Goal: Information Seeking & Learning: Learn about a topic

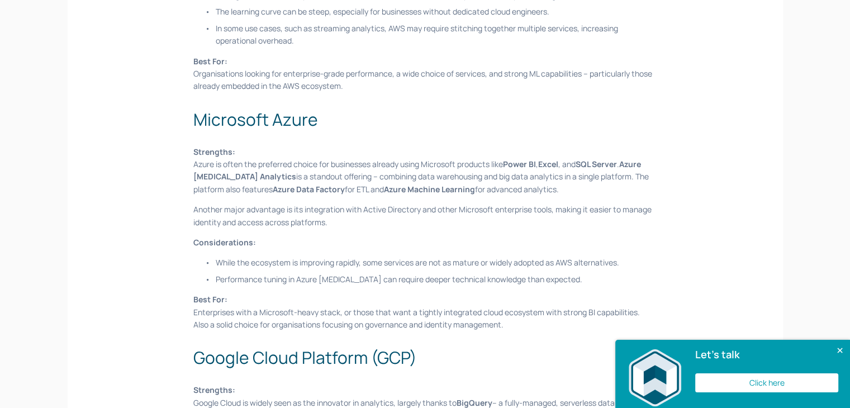
scroll to position [664, 0]
click at [397, 203] on p "Another major advantage is its integration with Active Directory and other Micr…" at bounding box center [424, 215] width 463 height 25
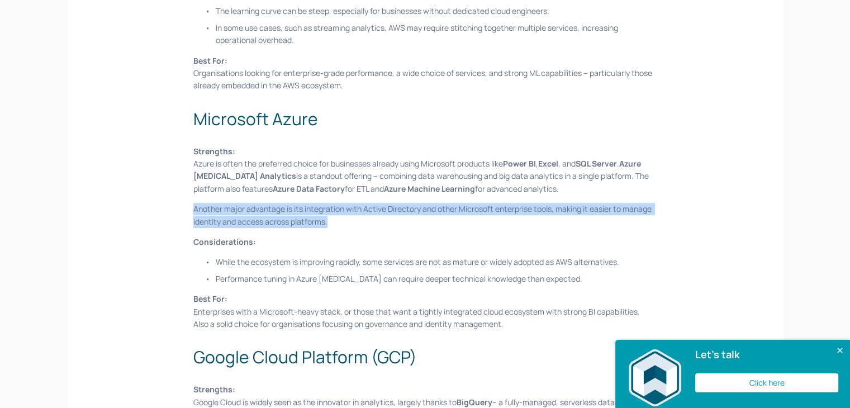
click at [397, 203] on p "Another major advantage is its integration with Active Directory and other Micr…" at bounding box center [424, 215] width 463 height 25
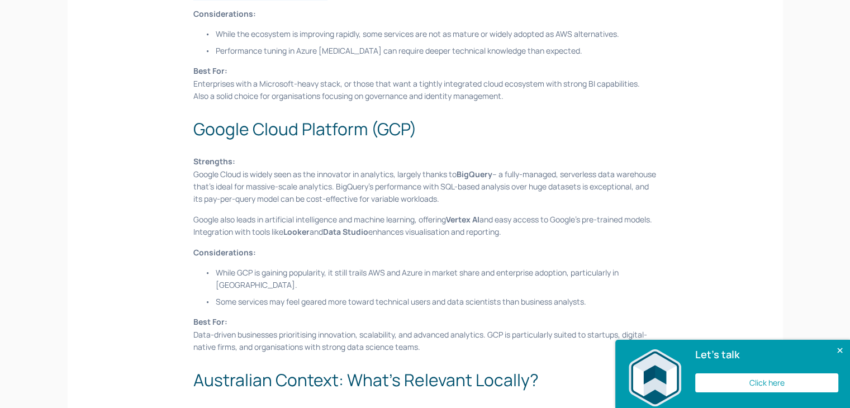
scroll to position [892, 0]
click at [397, 195] on p "Strengths: Google Cloud is widely seen as the innovator in analytics, largely t…" at bounding box center [424, 180] width 463 height 50
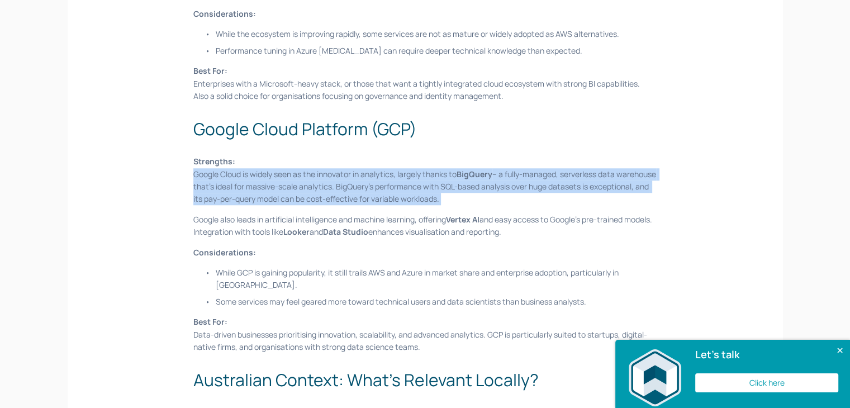
click at [397, 195] on p "Strengths: Google Cloud is widely seen as the innovator in analytics, largely t…" at bounding box center [424, 180] width 463 height 50
click at [422, 186] on p "Strengths: Google Cloud is widely seen as the innovator in analytics, largely t…" at bounding box center [424, 180] width 463 height 50
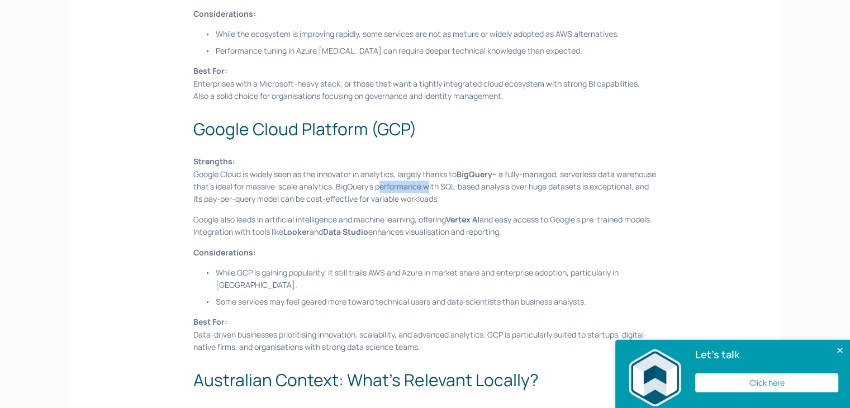
click at [422, 186] on p "Strengths: Google Cloud is widely seen as the innovator in analytics, largely t…" at bounding box center [424, 180] width 463 height 50
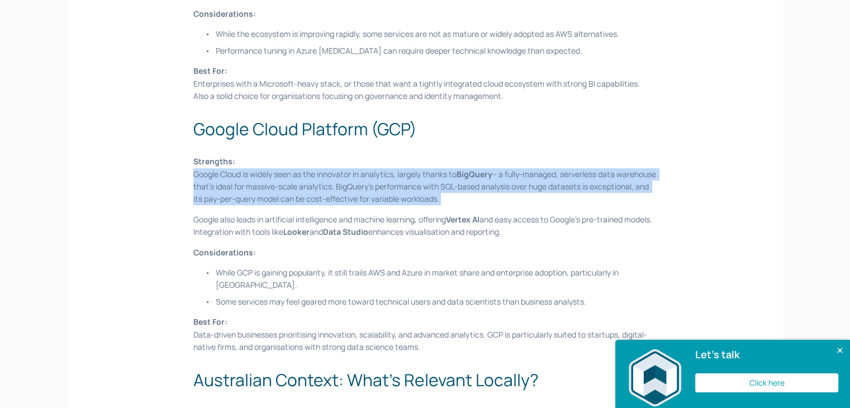
click at [422, 186] on p "Strengths: Google Cloud is widely seen as the innovator in analytics, largely t…" at bounding box center [424, 180] width 463 height 50
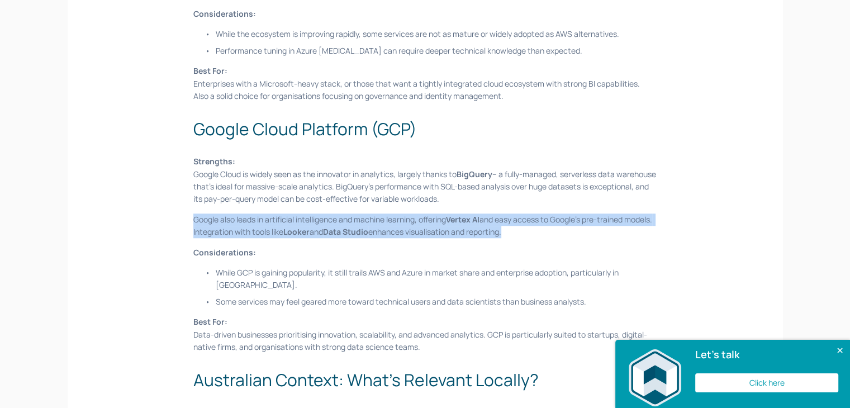
click at [368, 236] on strong "Data Studio" at bounding box center [345, 231] width 45 height 11
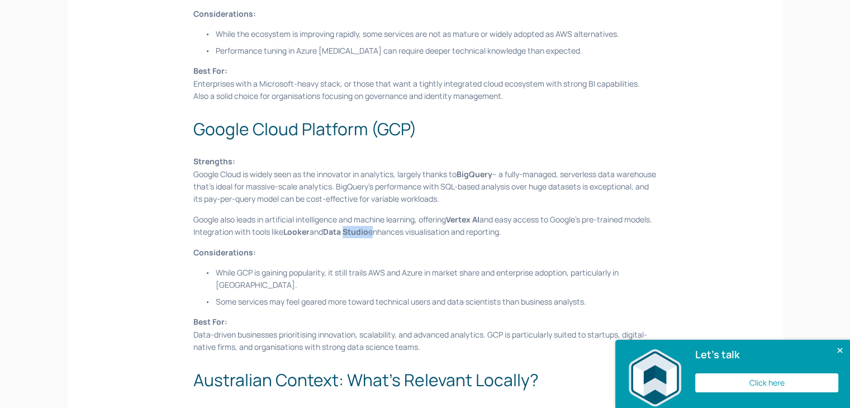
click at [368, 236] on strong "Data Studio" at bounding box center [345, 231] width 45 height 11
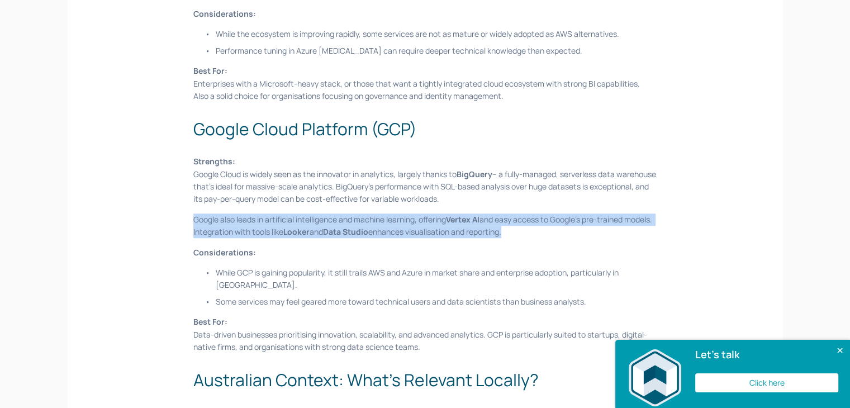
click at [368, 236] on strong "Data Studio" at bounding box center [345, 231] width 45 height 11
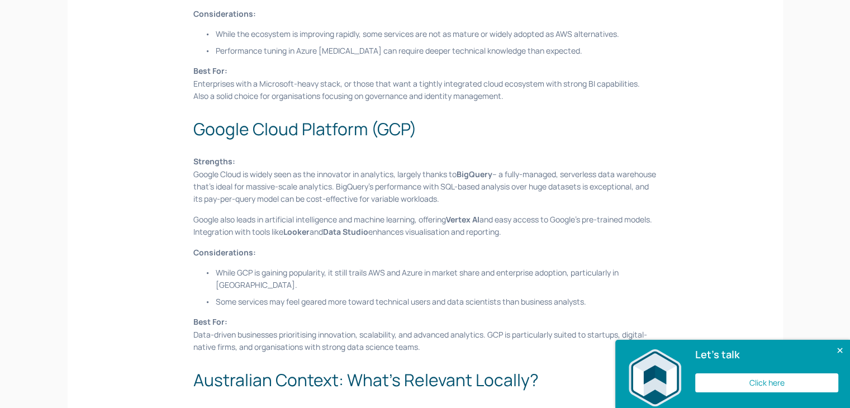
click at [377, 279] on p "While GCP is gaining popularity, it still trails AWS and Azure in market share …" at bounding box center [436, 279] width 441 height 25
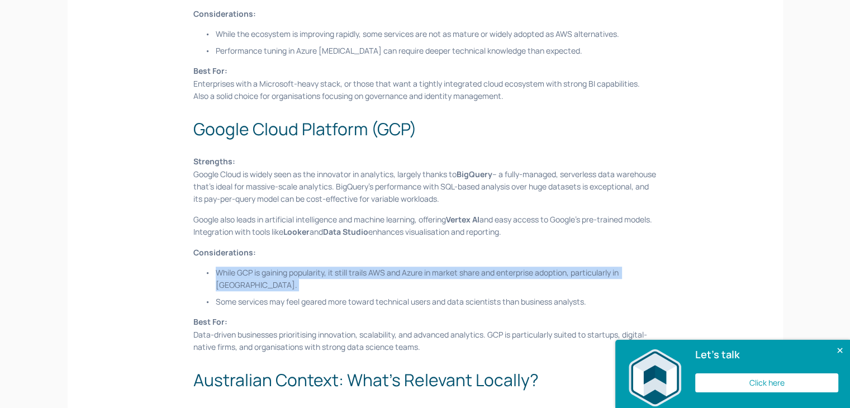
click at [377, 279] on p "While GCP is gaining popularity, it still trails AWS and Azure in market share …" at bounding box center [436, 279] width 441 height 25
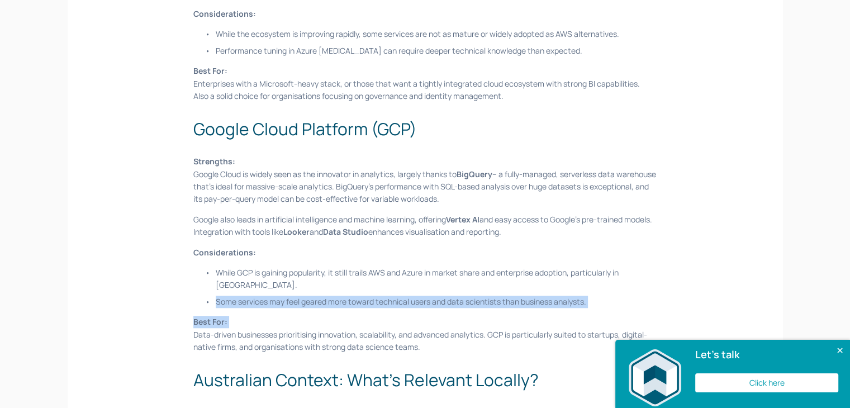
drag, startPoint x: 362, startPoint y: 311, endPoint x: 371, endPoint y: 303, distance: 12.3
click at [371, 303] on p "Some services may feel geared more toward technical users and data scientists t…" at bounding box center [436, 302] width 441 height 12
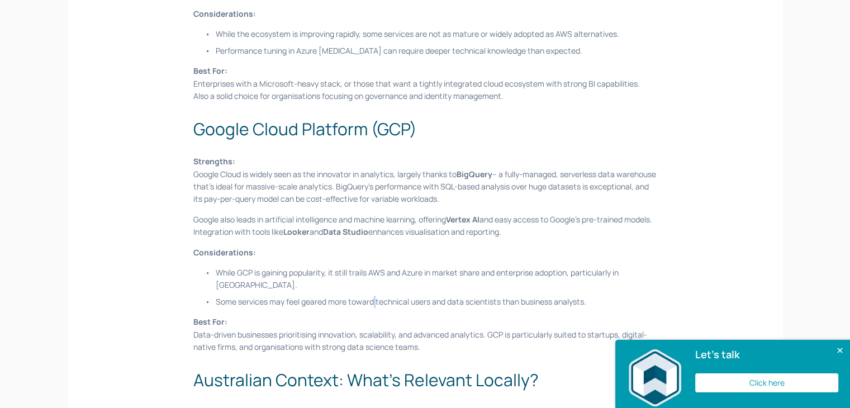
click at [371, 303] on p "Some services may feel geared more toward technical users and data scientists t…" at bounding box center [436, 302] width 441 height 12
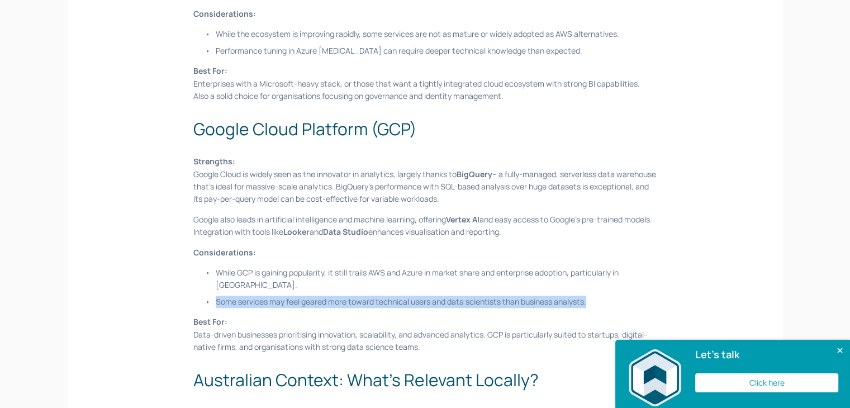
click at [371, 303] on p "Some services may feel geared more toward technical users and data scientists t…" at bounding box center [436, 302] width 441 height 12
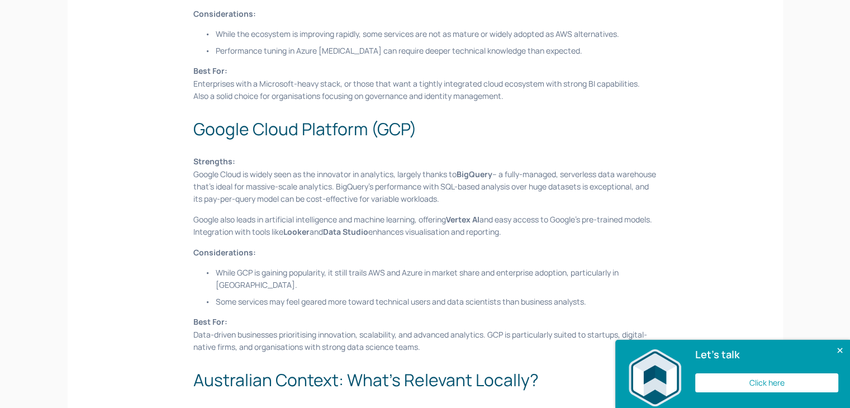
click at [342, 332] on p "Best For: Data-driven businesses prioritising innovation, scalability, and adva…" at bounding box center [424, 334] width 463 height 37
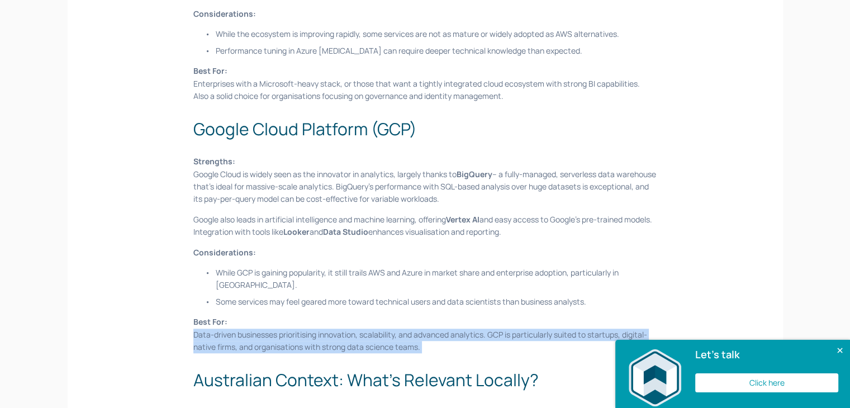
click at [342, 332] on p "Best For: Data-driven businesses prioritising innovation, scalability, and adva…" at bounding box center [424, 334] width 463 height 37
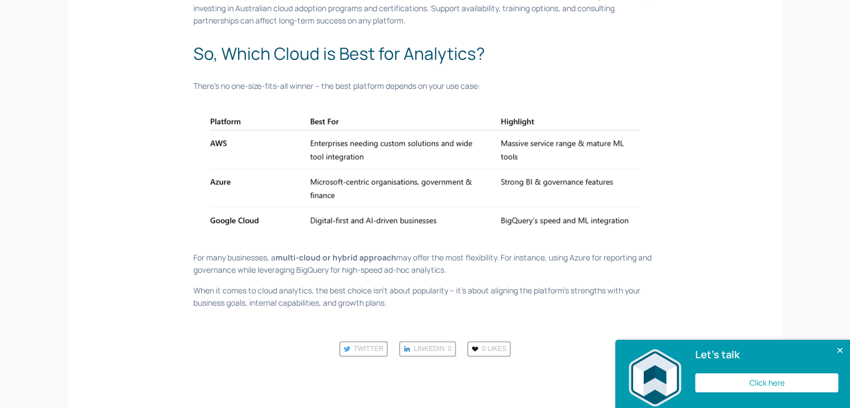
scroll to position [1390, 0]
